Goal: Task Accomplishment & Management: Manage account settings

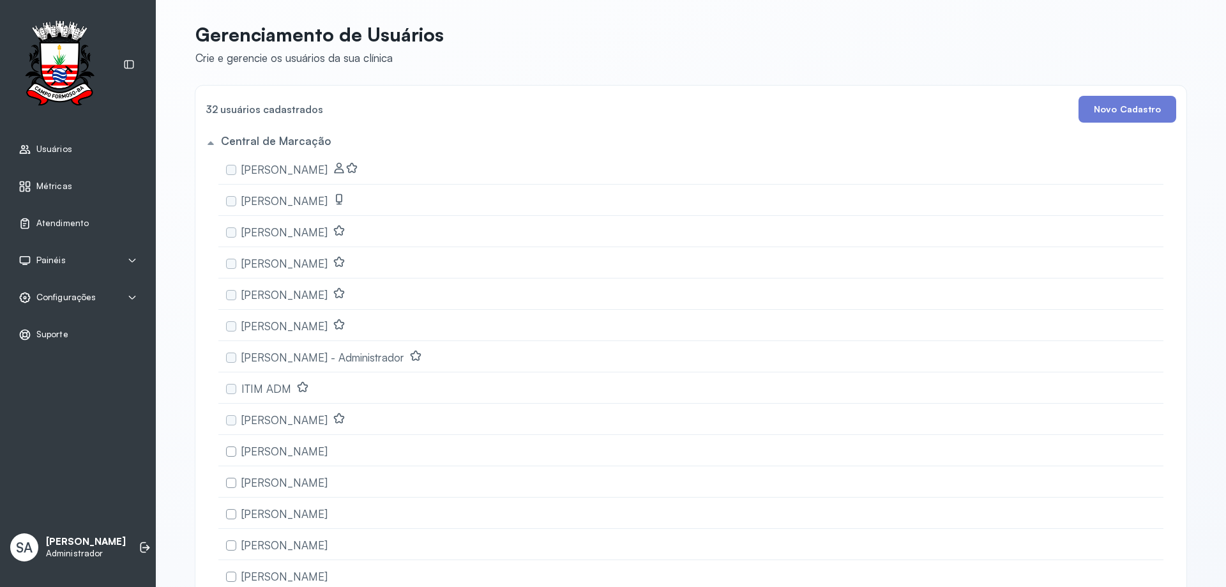
click at [51, 294] on span "Configurações" at bounding box center [65, 297] width 59 height 11
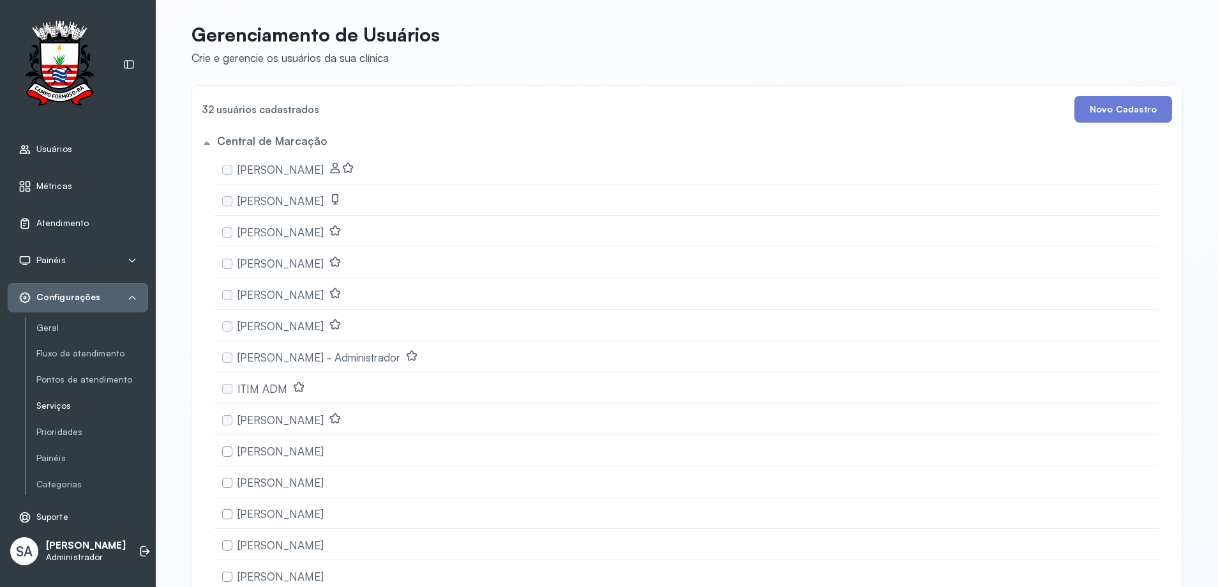
click at [50, 409] on link "Serviços" at bounding box center [92, 405] width 112 height 11
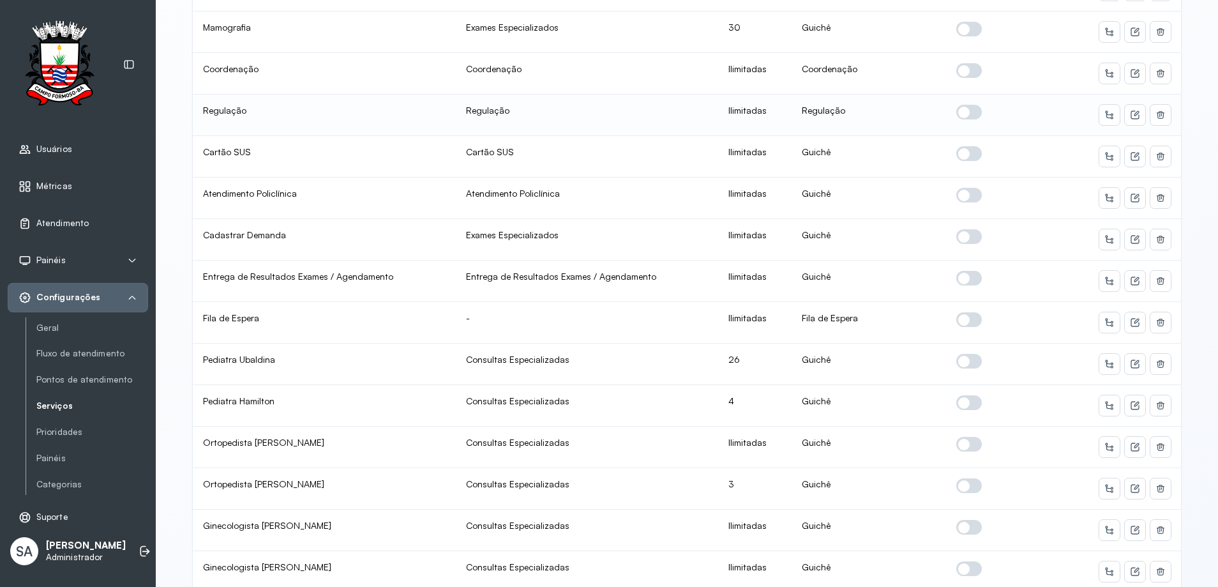
scroll to position [319, 0]
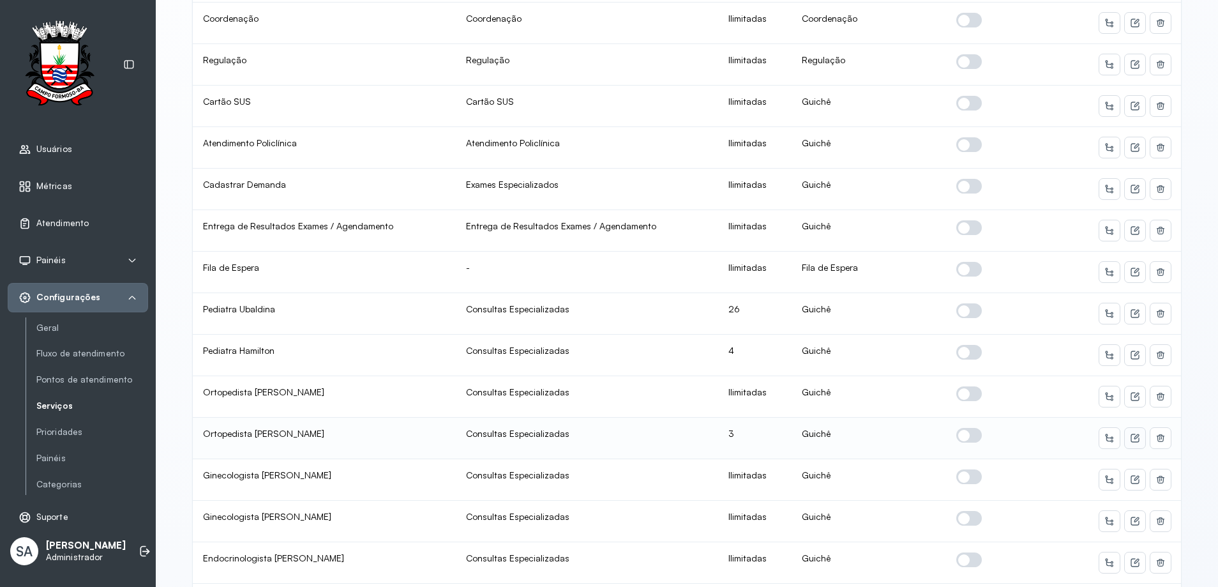
click at [1130, 435] on icon at bounding box center [1135, 438] width 10 height 10
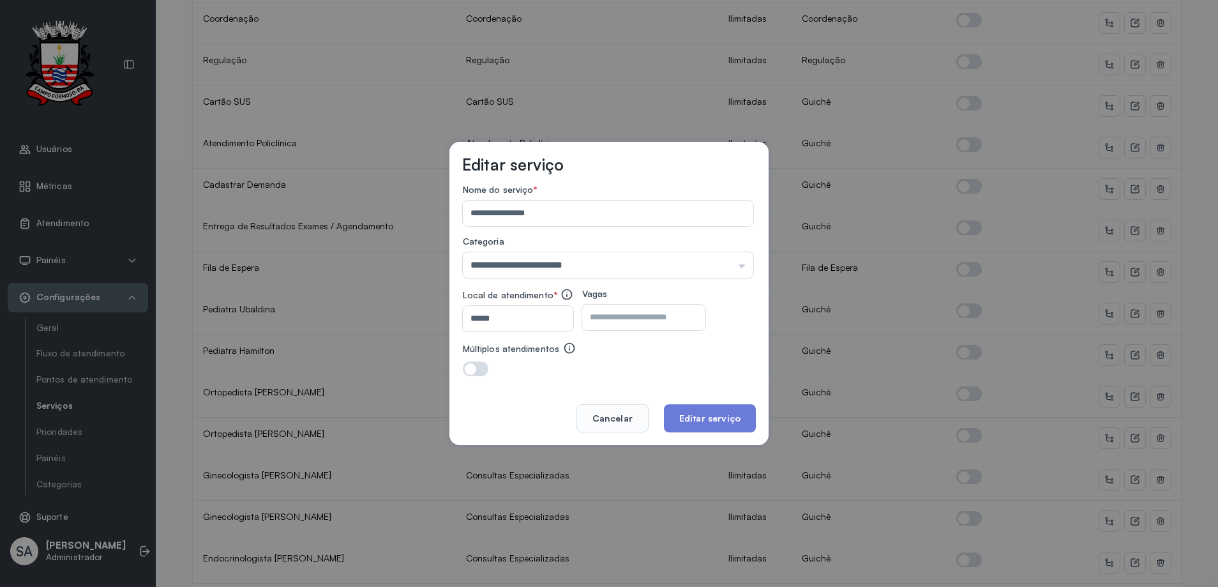
click at [677, 320] on input "*" at bounding box center [632, 317] width 101 height 26
type input "*"
click at [691, 417] on button "Editar serviço" at bounding box center [710, 418] width 92 height 28
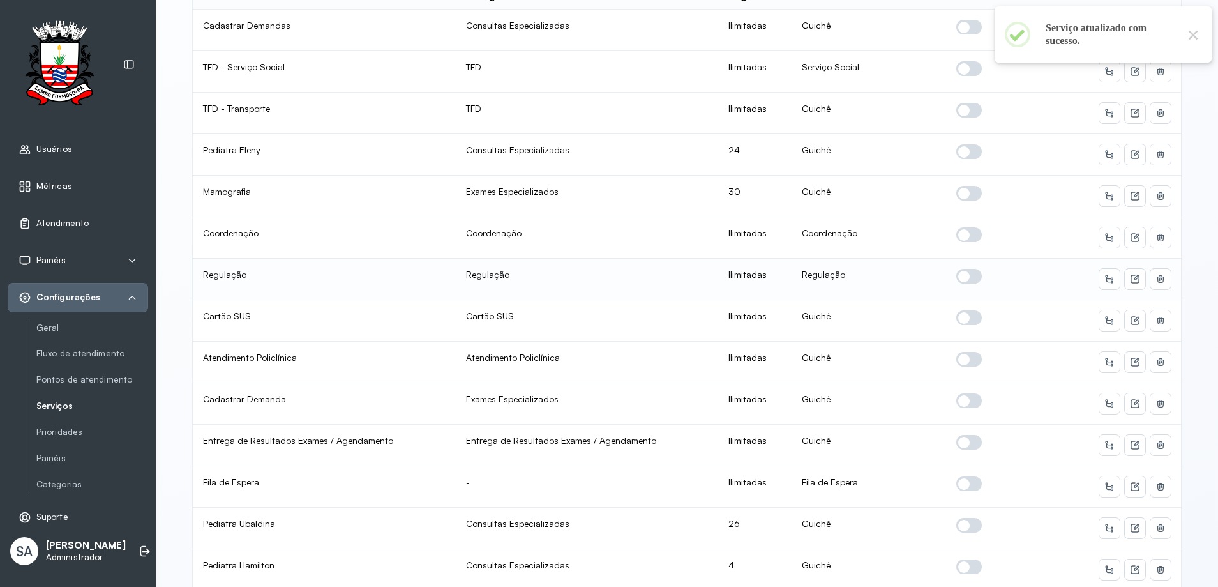
scroll to position [128, 0]
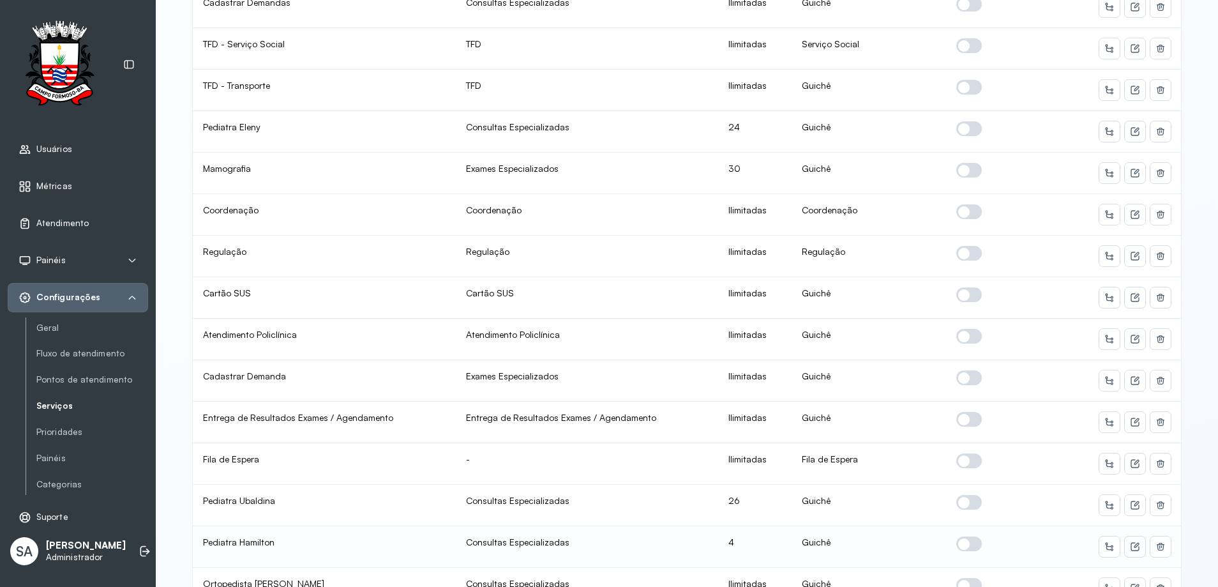
click at [1130, 546] on icon at bounding box center [1135, 546] width 10 height 10
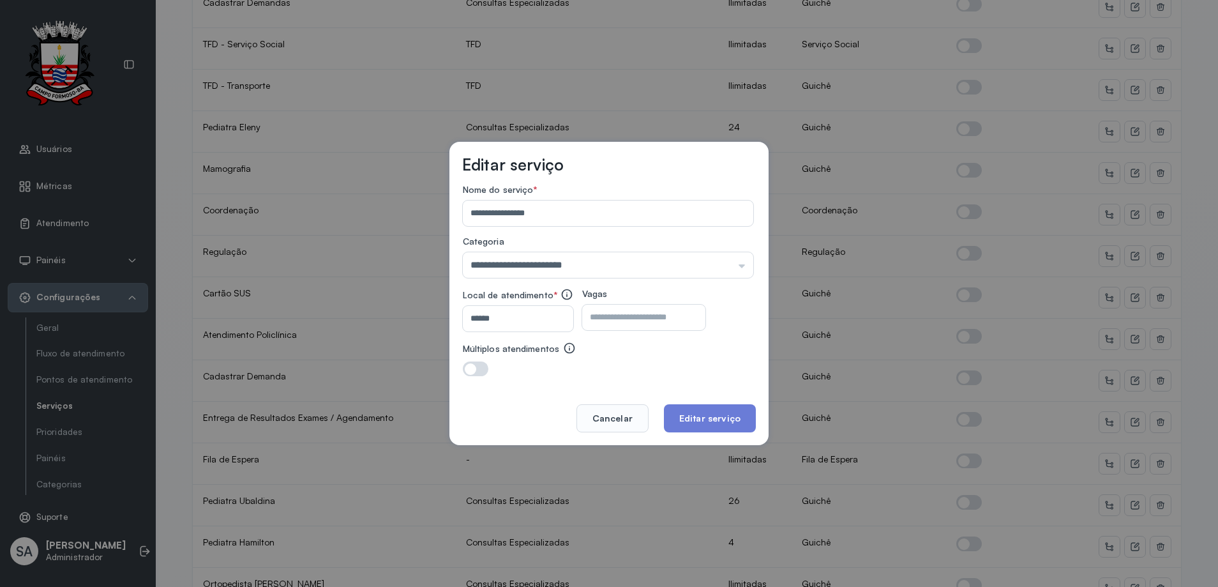
click at [624, 315] on input "*" at bounding box center [632, 317] width 101 height 26
type input "*"
click at [697, 412] on button "Editar serviço" at bounding box center [710, 418] width 92 height 28
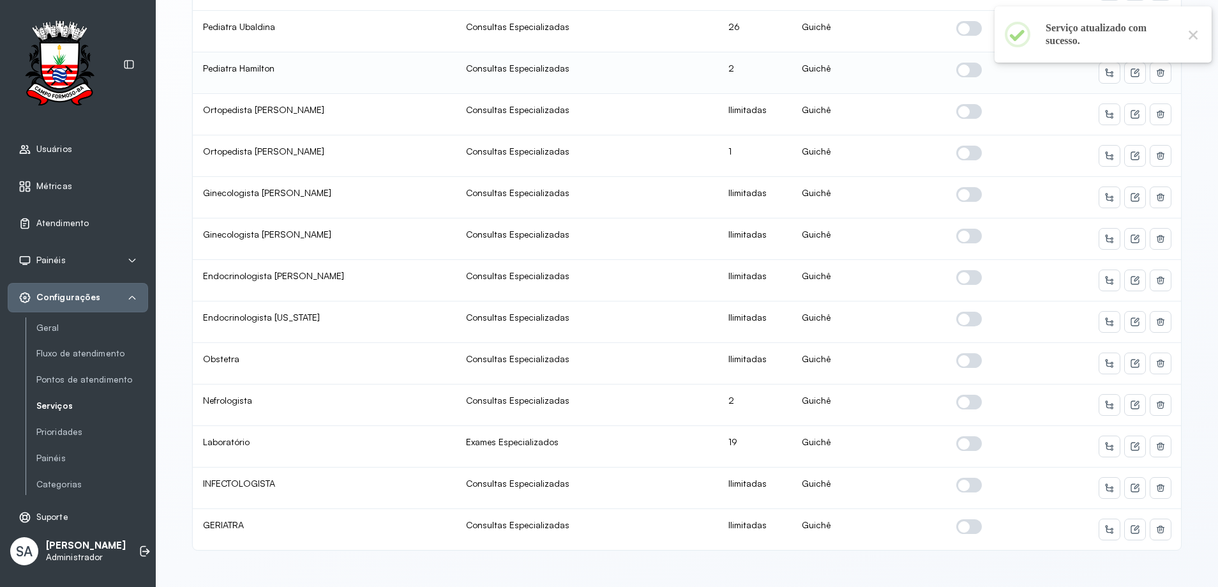
scroll to position [611, 0]
click at [1134, 401] on icon at bounding box center [1136, 403] width 5 height 5
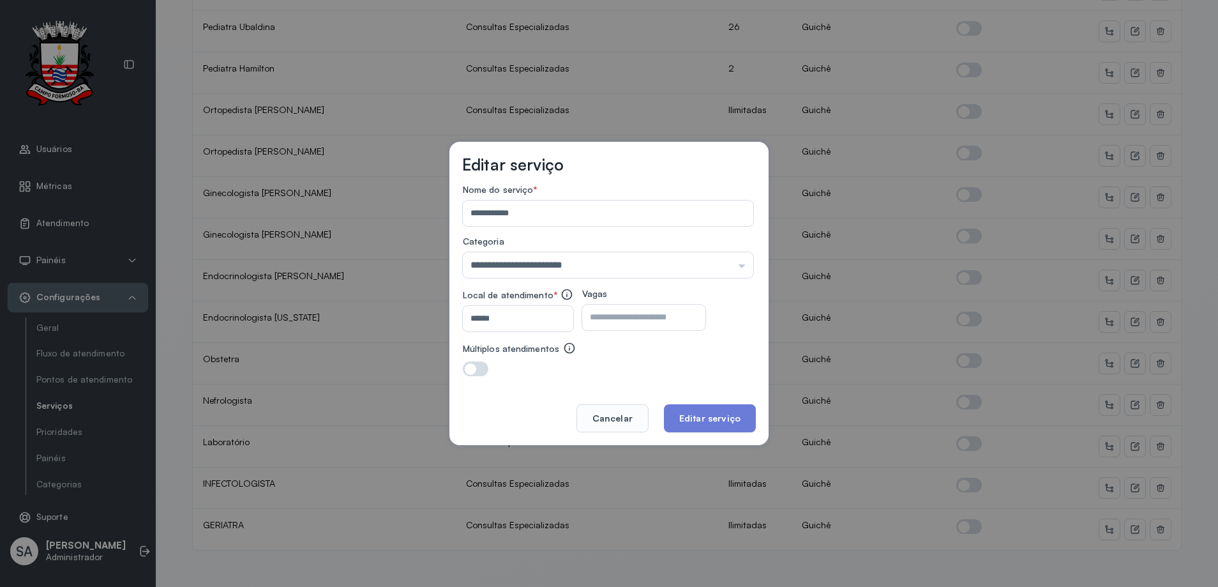
click at [649, 330] on div "Local de atendimento * ****** Vagas *" at bounding box center [608, 309] width 290 height 43
click at [649, 322] on input "*" at bounding box center [632, 317] width 101 height 26
type input "*"
click at [708, 423] on button "Editar serviço" at bounding box center [710, 418] width 92 height 28
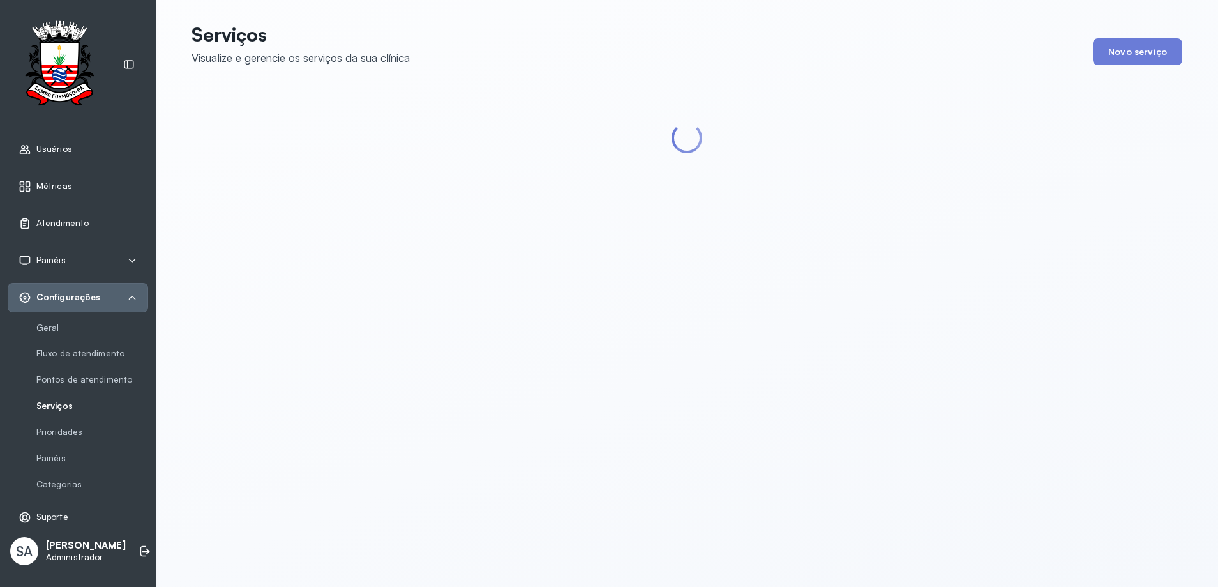
scroll to position [0, 0]
